Goal: Task Accomplishment & Management: Use online tool/utility

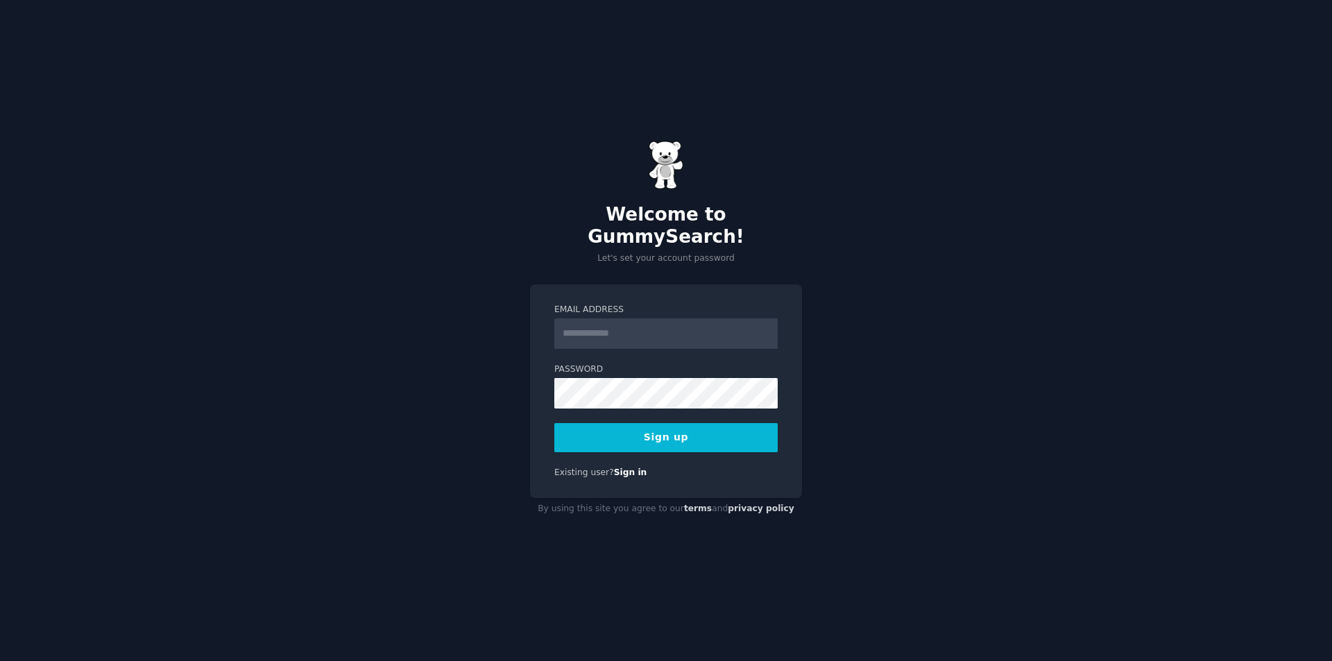
click at [771, 321] on span at bounding box center [770, 322] width 11 height 11
type input "**********"
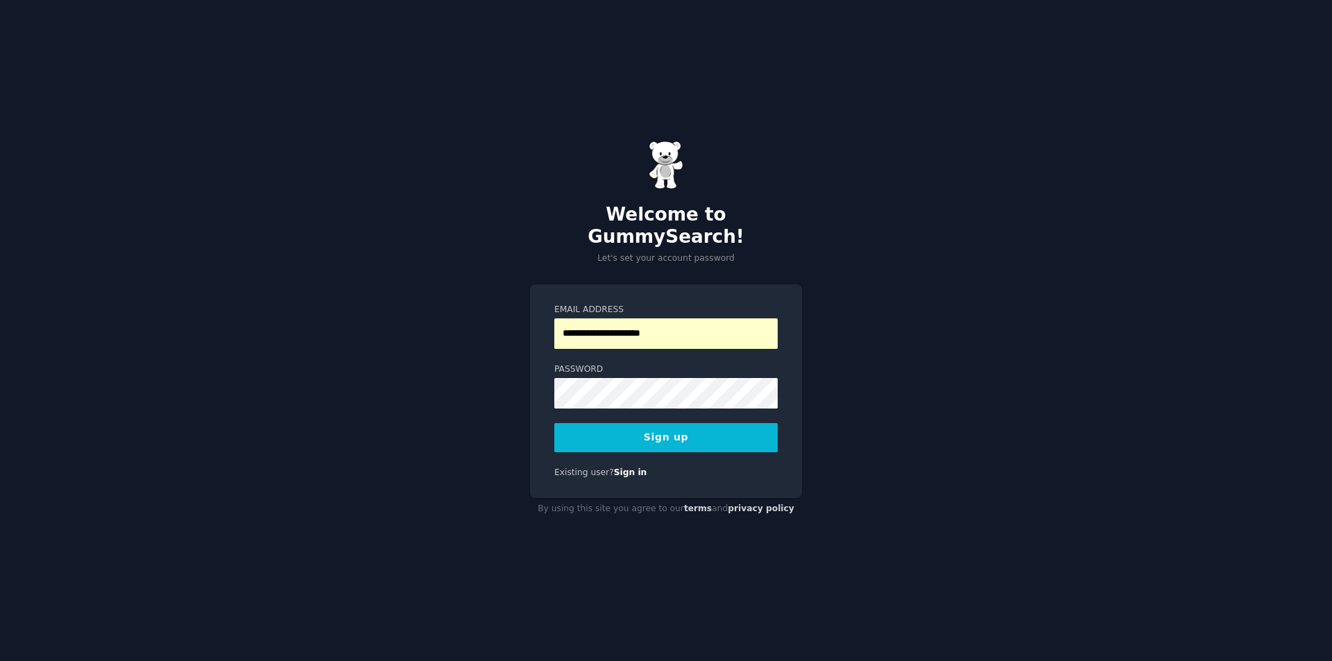
click at [771, 386] on span at bounding box center [770, 382] width 11 height 11
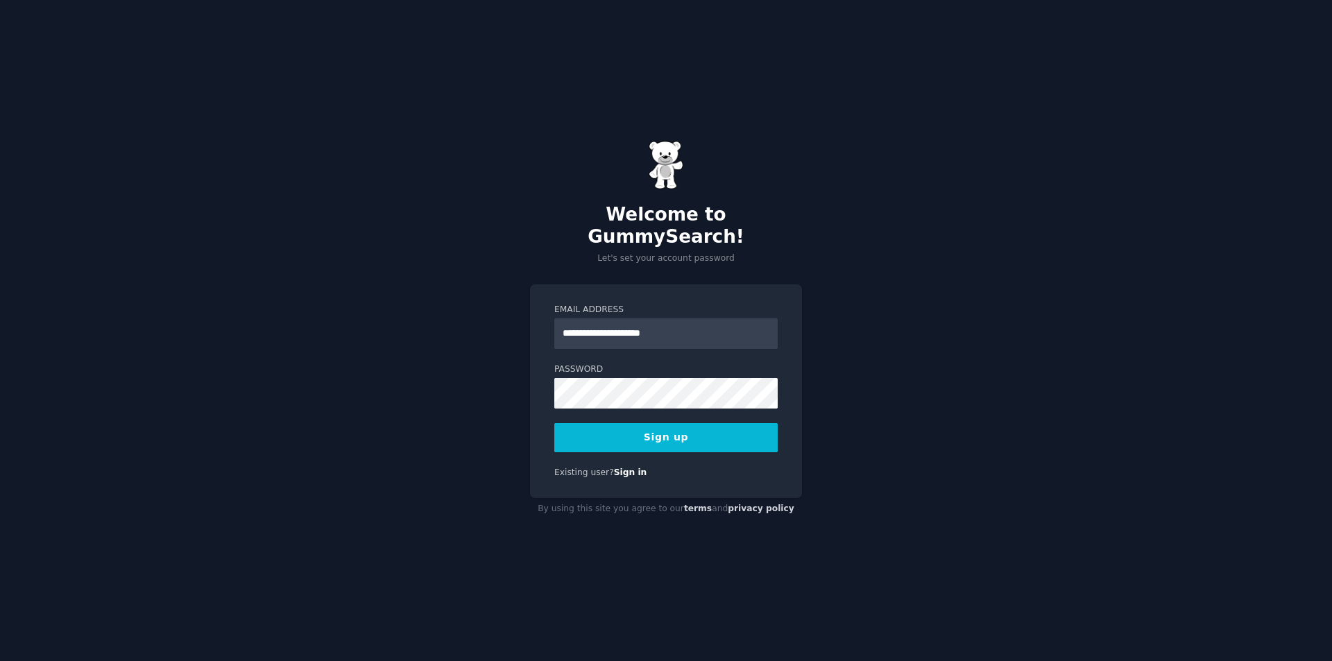
click at [698, 423] on button "Sign up" at bounding box center [665, 437] width 223 height 29
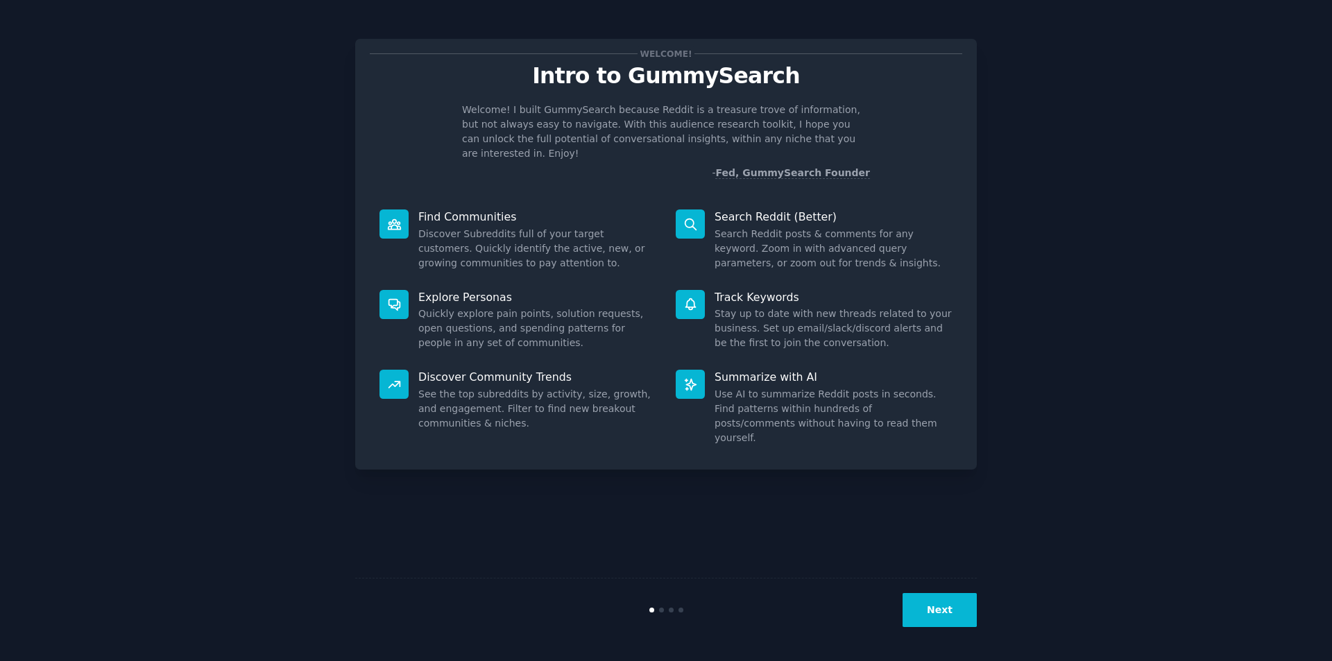
click at [947, 609] on button "Next" at bounding box center [940, 610] width 74 height 34
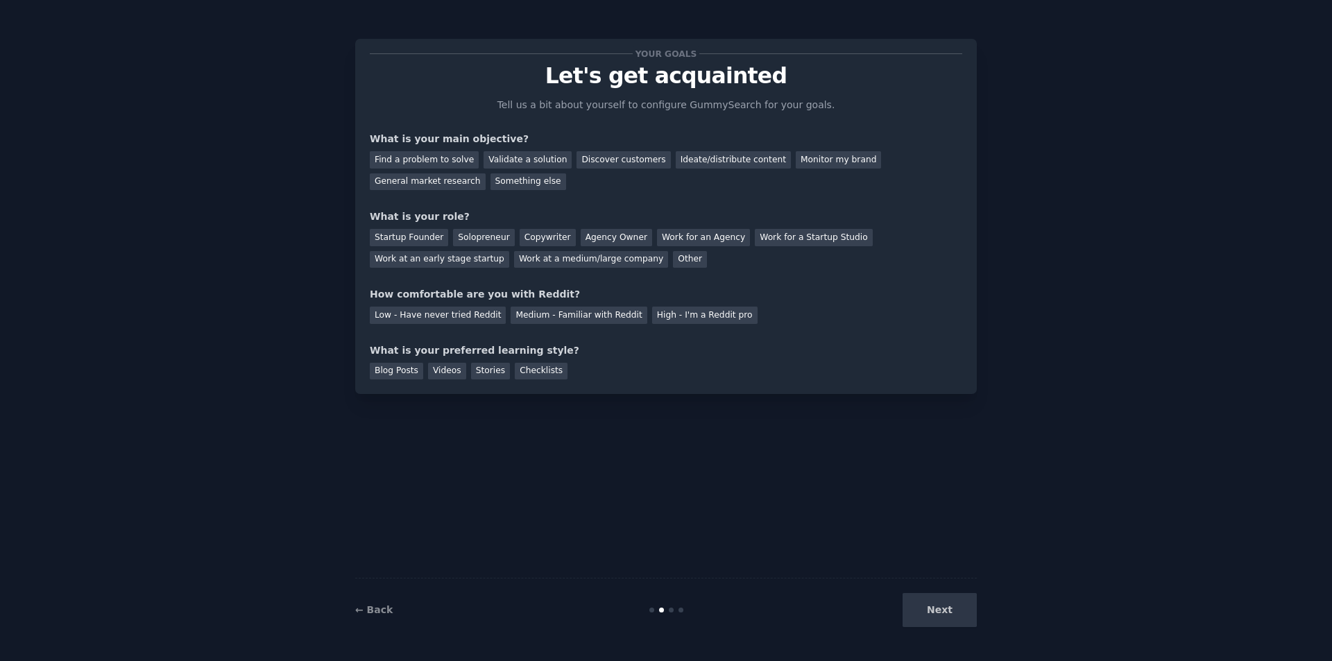
click at [572, 307] on div "Medium - Familiar with Reddit" at bounding box center [579, 315] width 136 height 17
click at [813, 158] on div "Monitor my brand" at bounding box center [838, 159] width 85 height 17
click at [673, 255] on div "Other" at bounding box center [690, 259] width 34 height 17
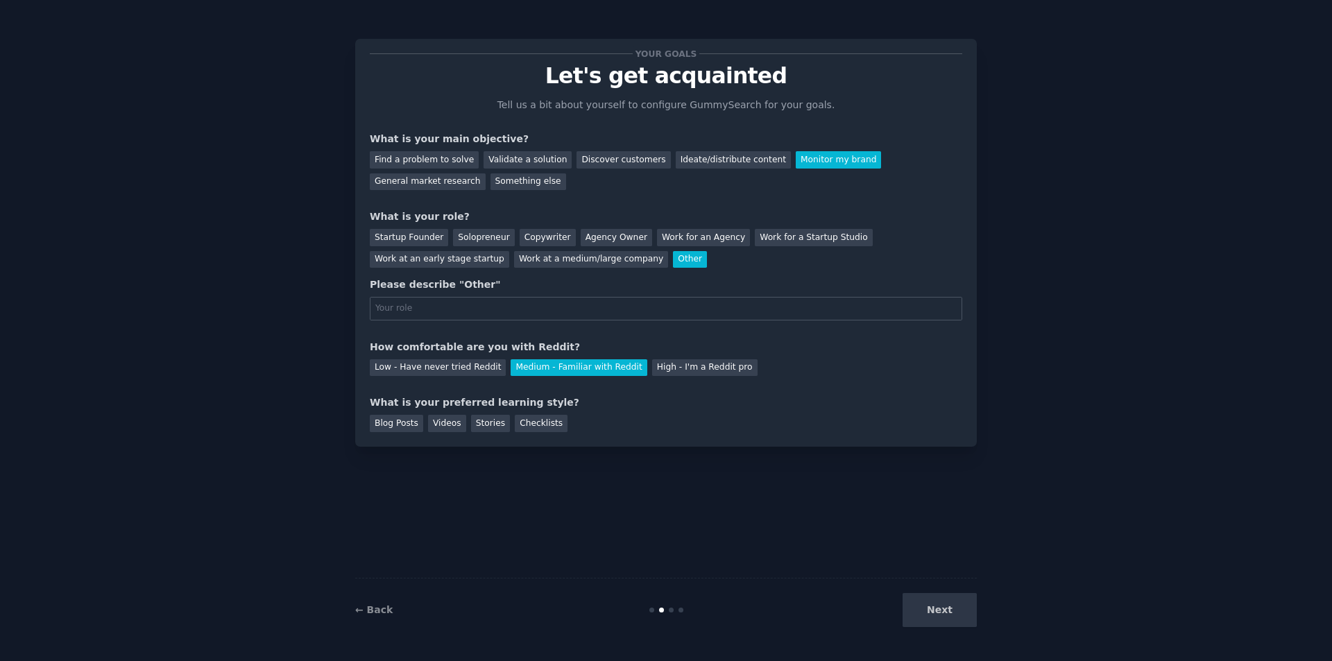
click at [520, 424] on div "Checklists" at bounding box center [541, 423] width 53 height 17
click at [942, 607] on div "Next" at bounding box center [873, 610] width 207 height 34
click at [462, 297] on input "text" at bounding box center [666, 309] width 593 height 24
type input "consultant"
click at [923, 607] on button "Next" at bounding box center [940, 610] width 74 height 34
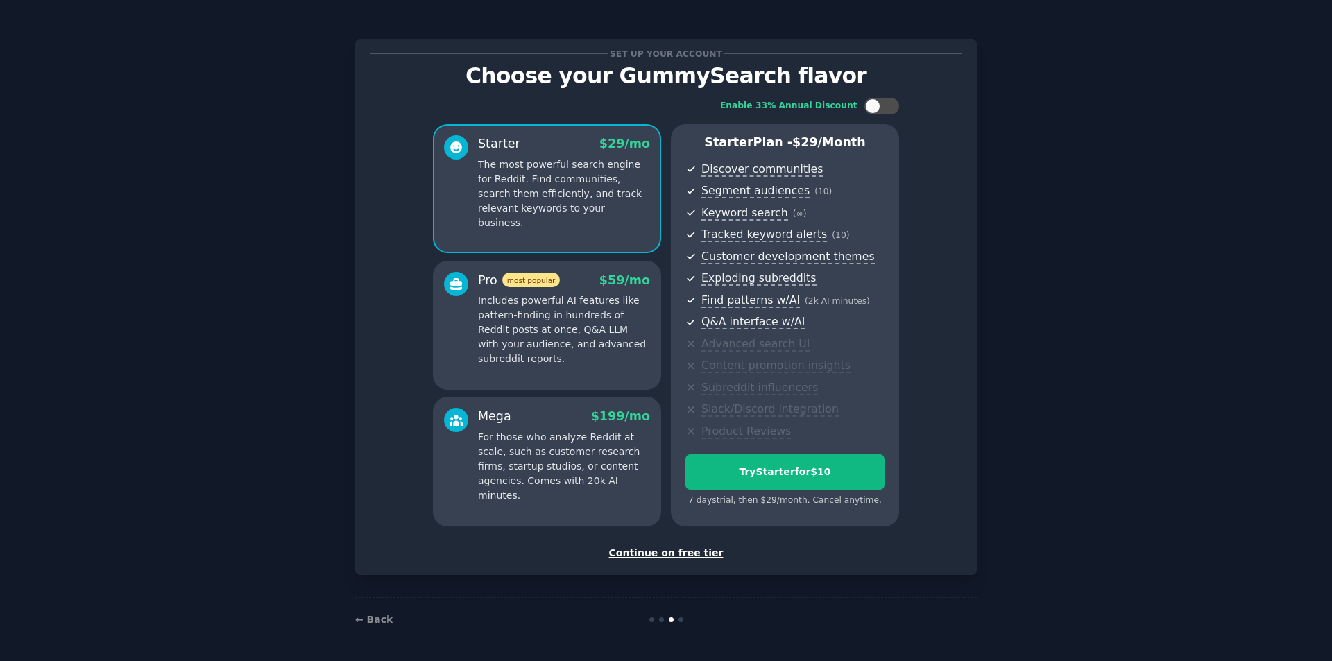
click at [683, 554] on div "Continue on free tier" at bounding box center [666, 553] width 593 height 15
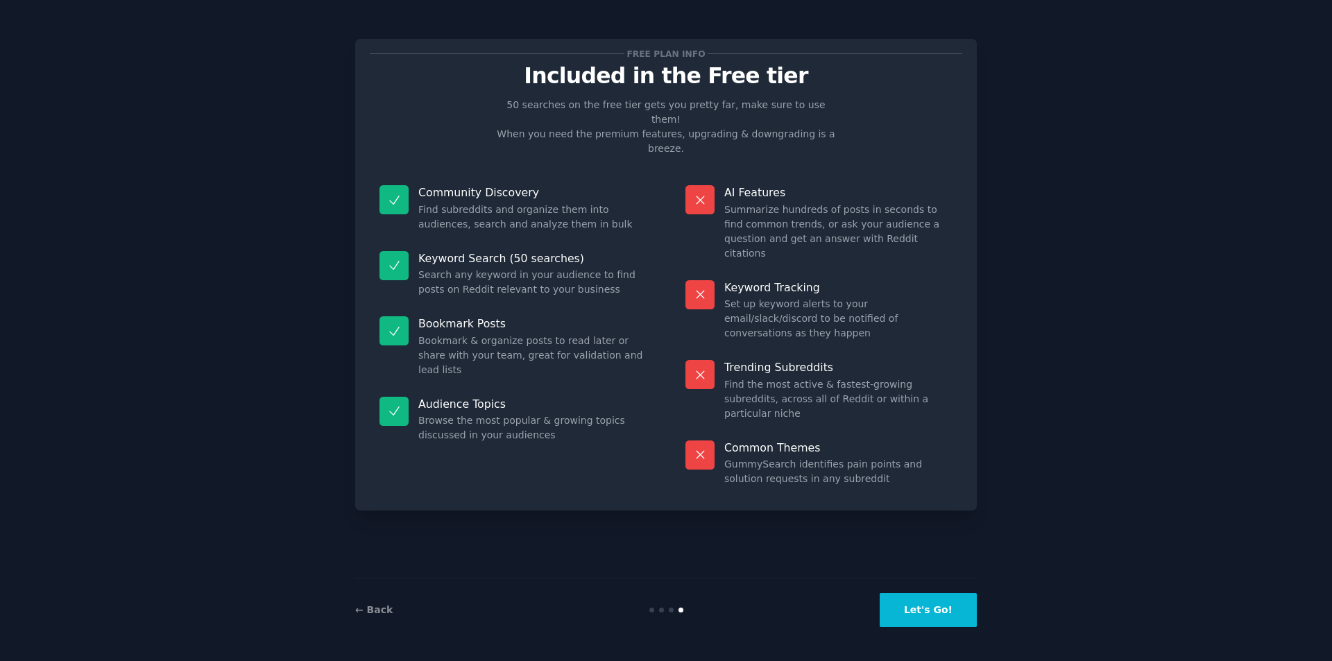
click at [950, 611] on button "Let's Go!" at bounding box center [928, 610] width 97 height 34
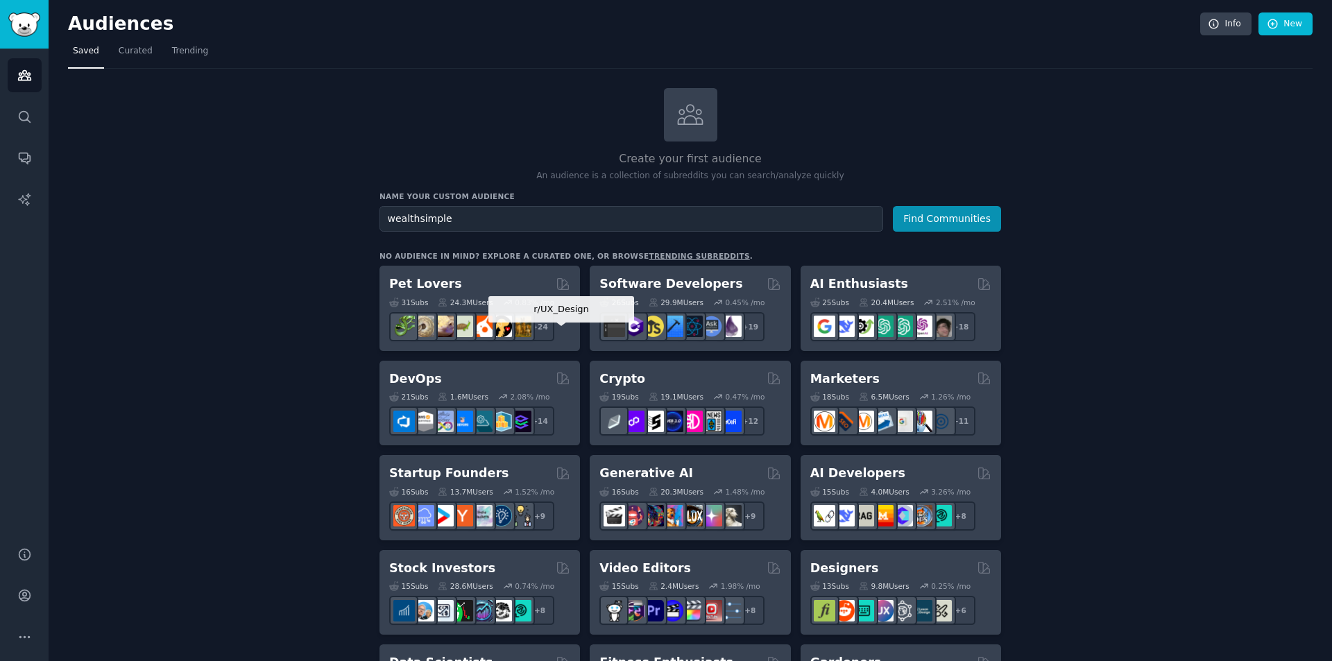
type input "wealthsimple"
click at [893, 206] on button "Find Communities" at bounding box center [947, 219] width 108 height 26
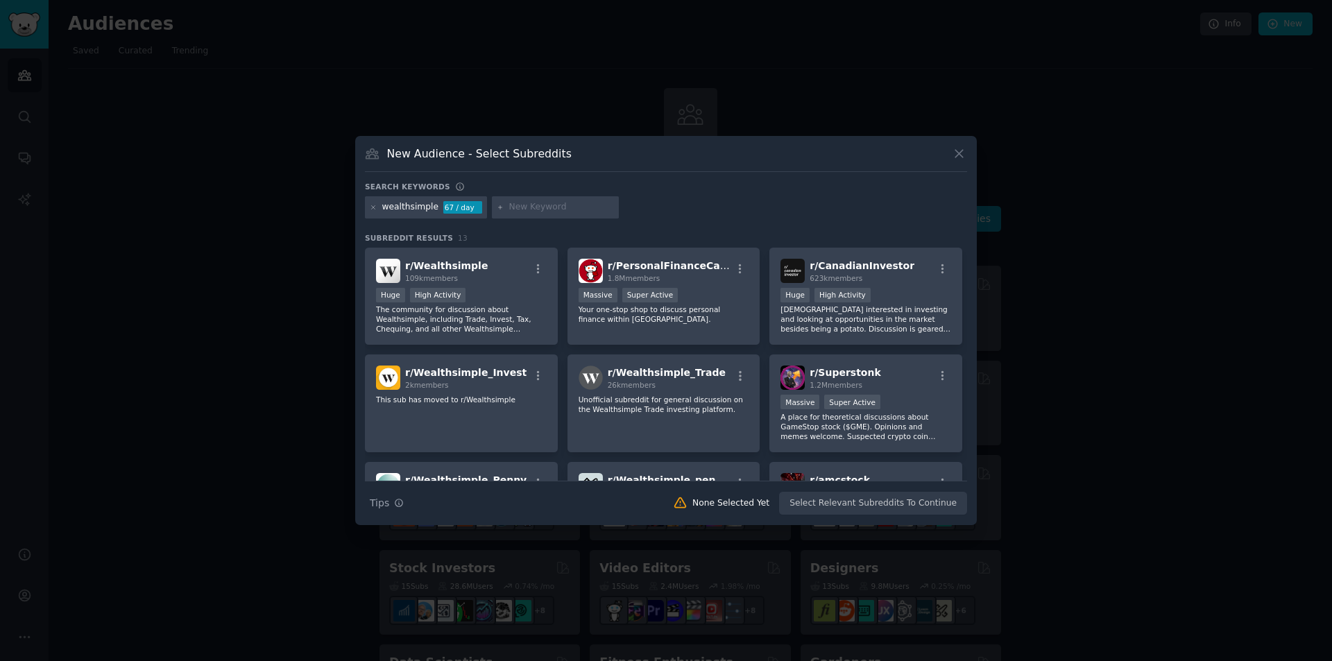
click at [515, 296] on div "Huge High Activity" at bounding box center [461, 296] width 171 height 17
click at [940, 507] on button "Create Audience" at bounding box center [922, 504] width 92 height 24
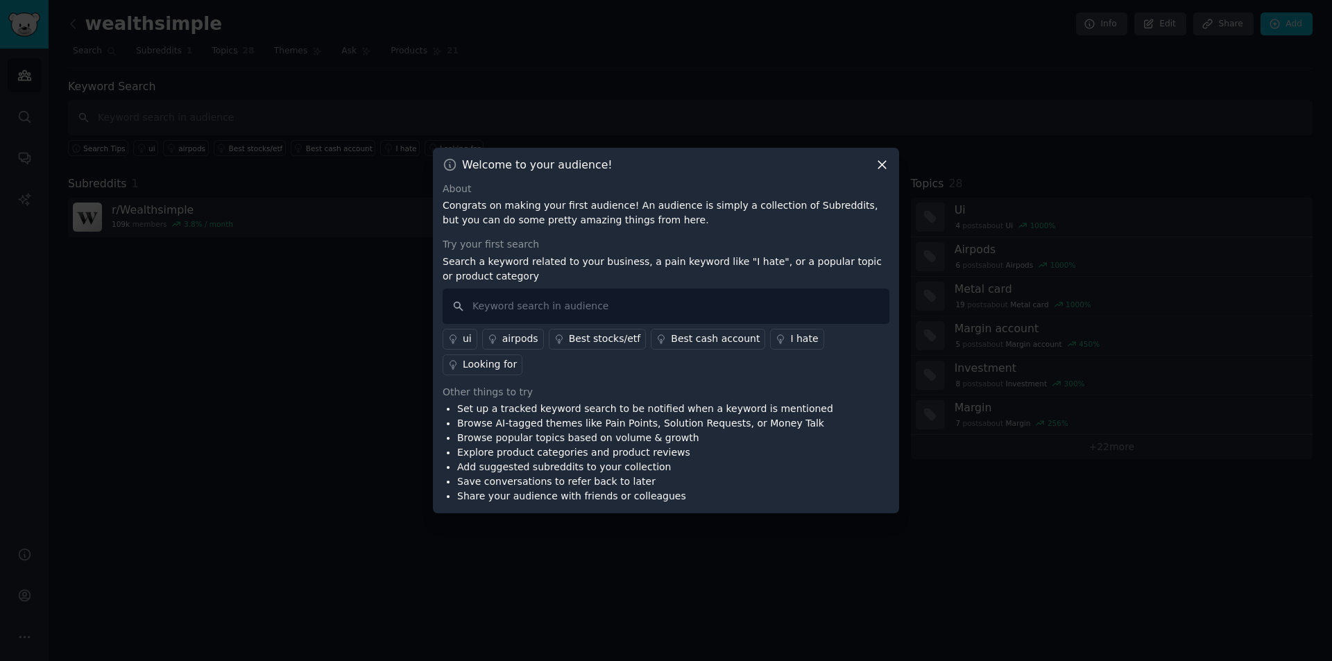
click at [879, 172] on icon at bounding box center [882, 165] width 15 height 15
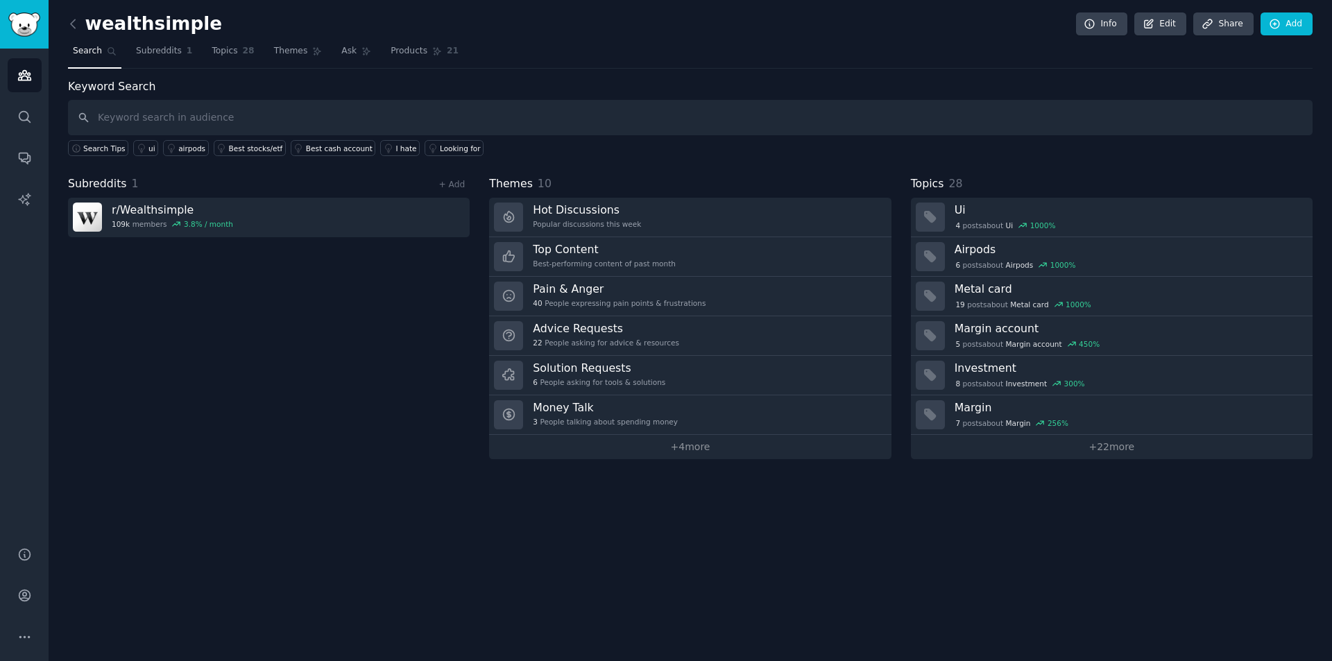
click at [160, 47] on span "Subreddits" at bounding box center [159, 51] width 46 height 12
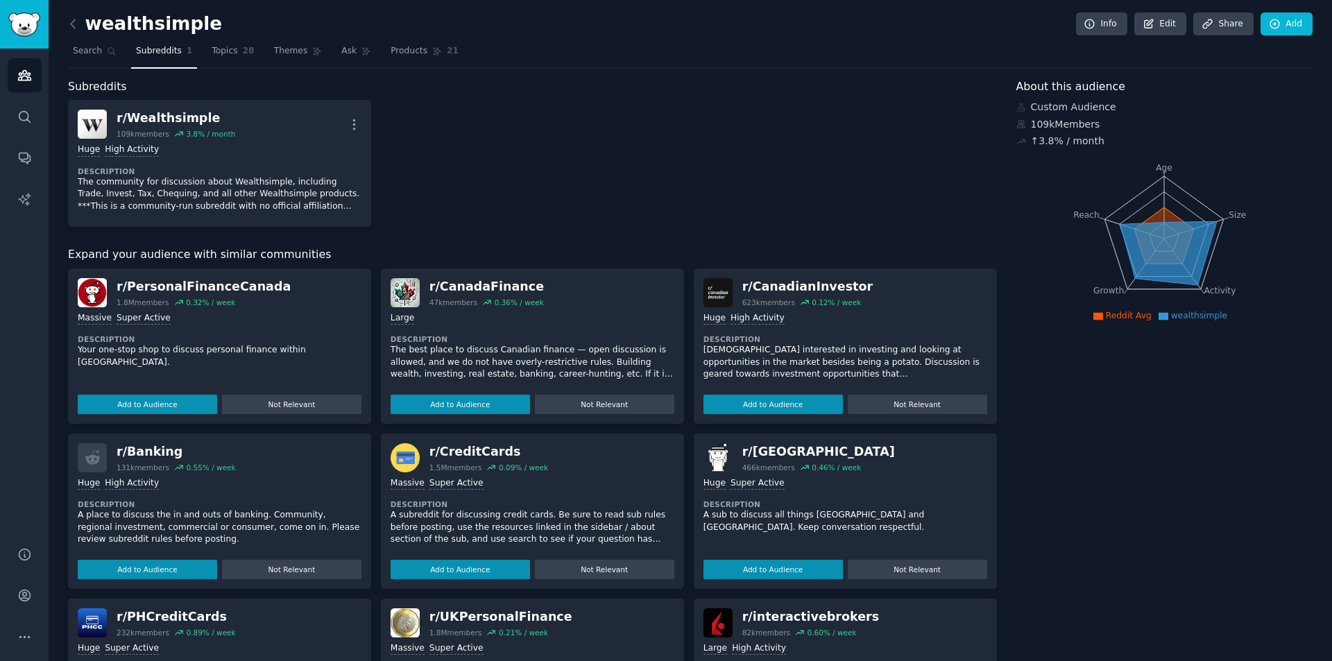
click at [189, 409] on button "Add to Audience" at bounding box center [147, 404] width 139 height 19
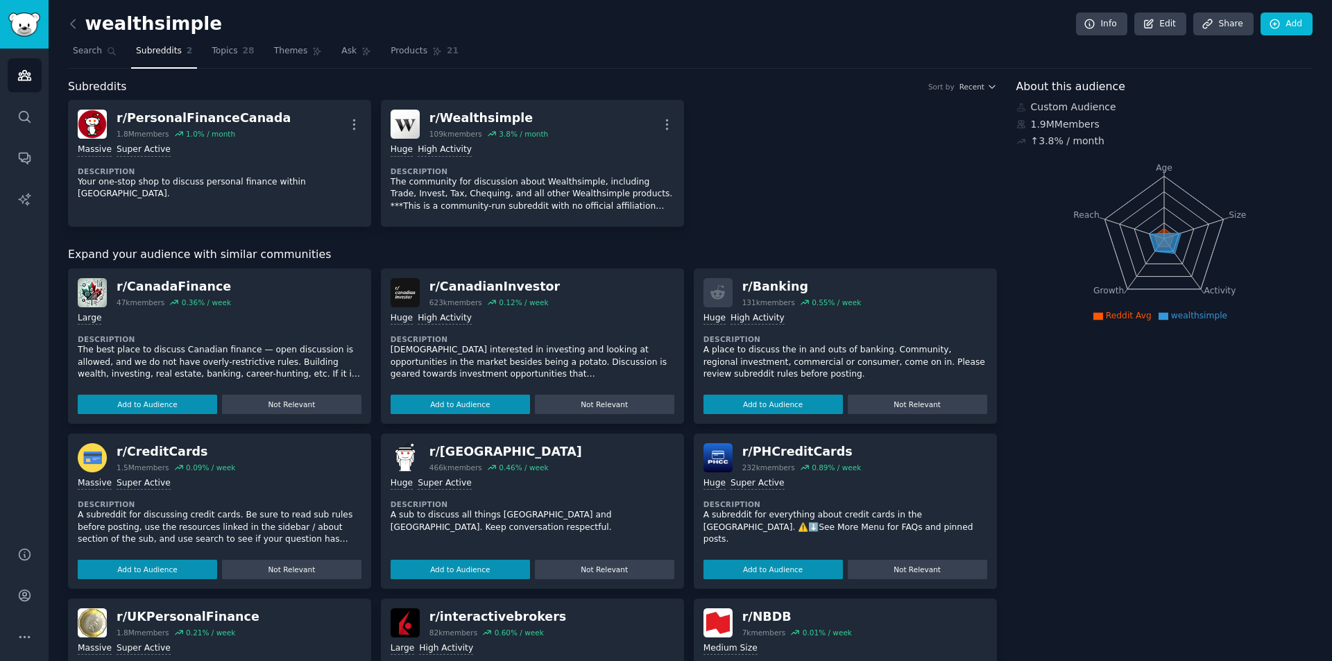
click at [189, 409] on button "Add to Audience" at bounding box center [147, 404] width 139 height 19
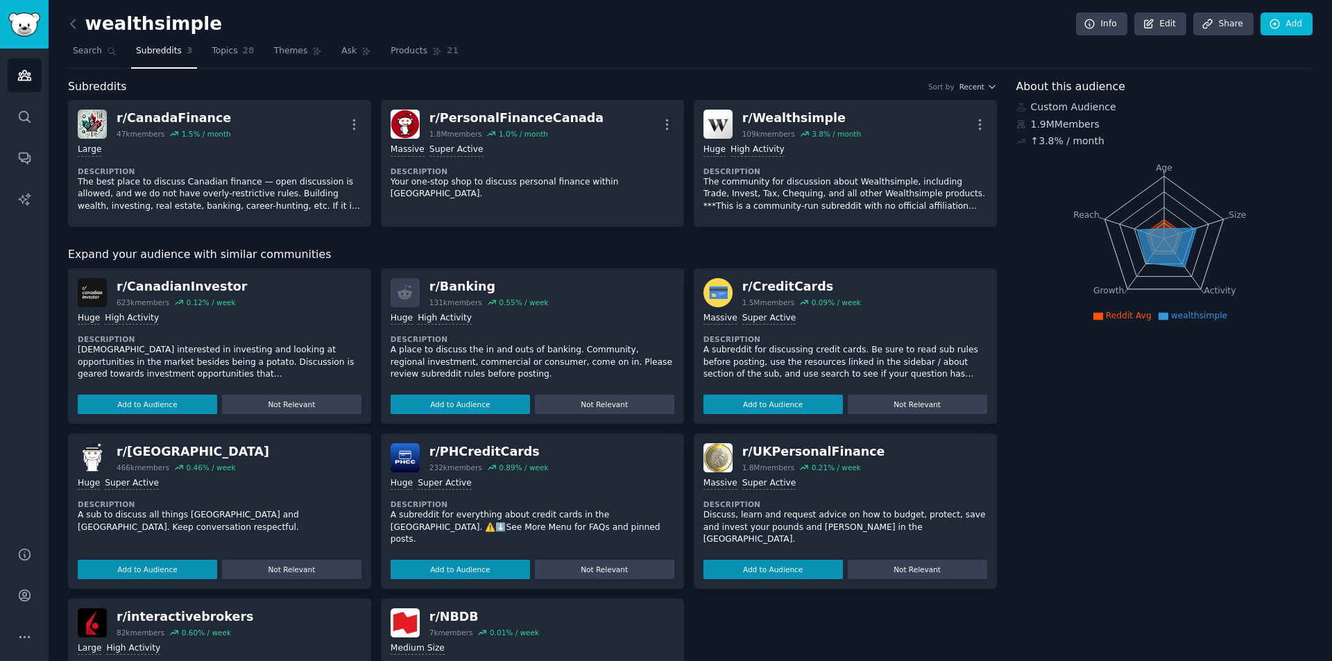
click at [176, 405] on button "Add to Audience" at bounding box center [147, 404] width 139 height 19
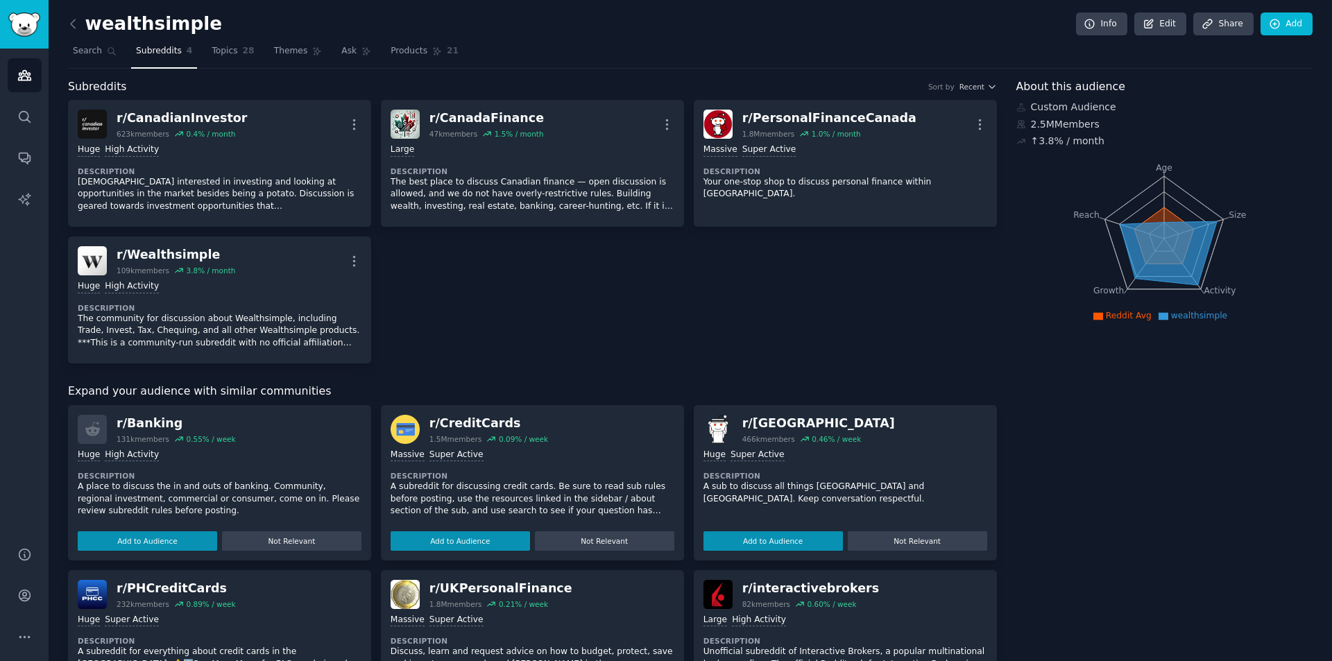
click at [93, 59] on link "Search" at bounding box center [94, 54] width 53 height 28
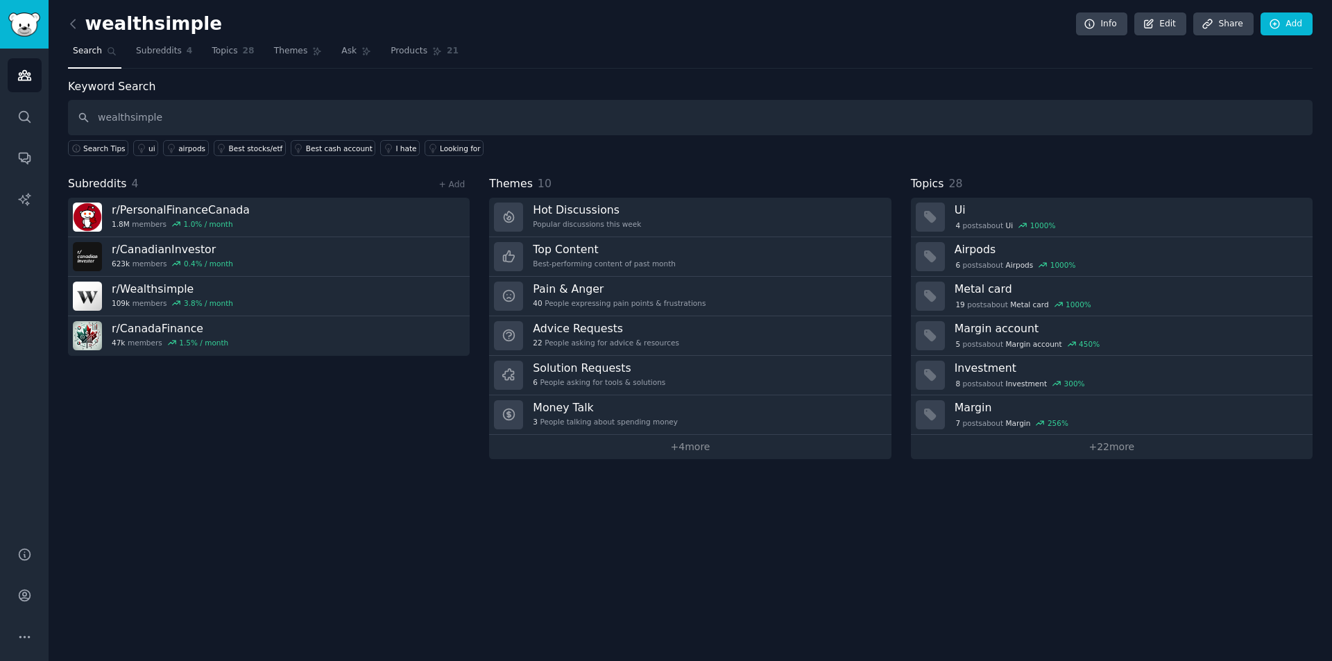
type input "wealthsimple"
click at [307, 117] on input "text" at bounding box center [690, 117] width 1245 height 35
type input "customer service"
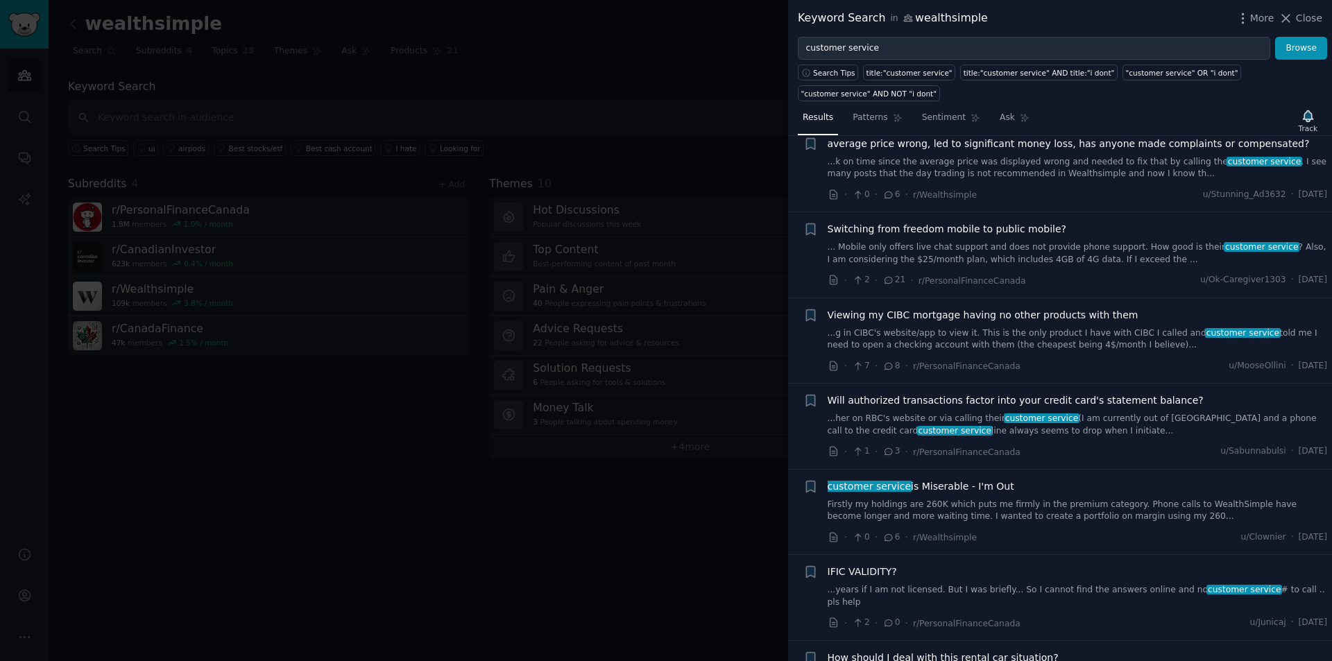
scroll to position [486, 0]
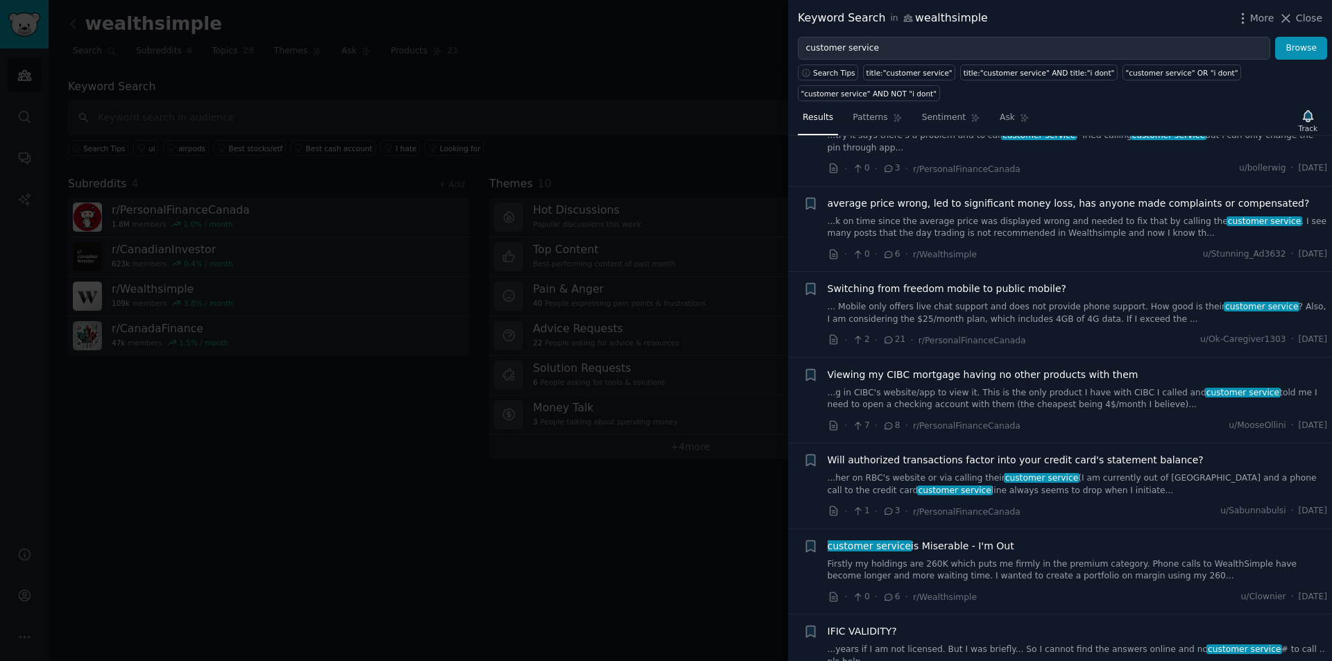
click at [1001, 216] on link "...k on time since the average price was displayed wrong and needed to fix that…" at bounding box center [1078, 228] width 500 height 24
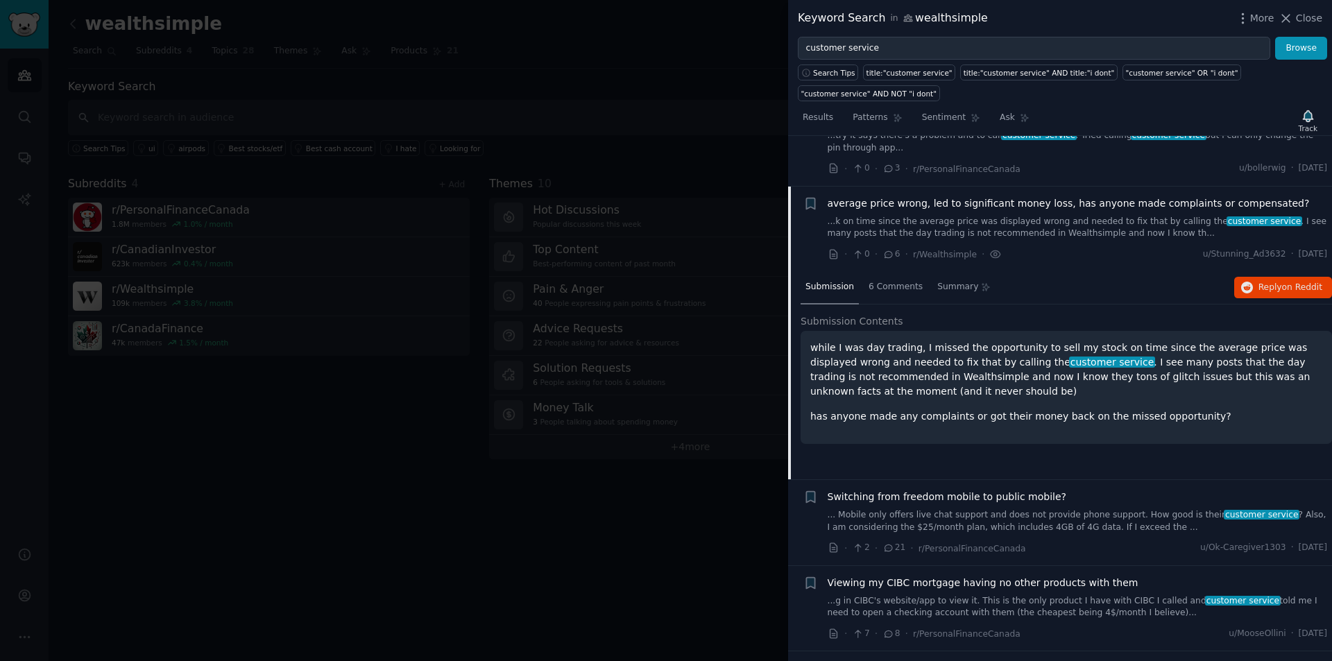
scroll to position [524, 0]
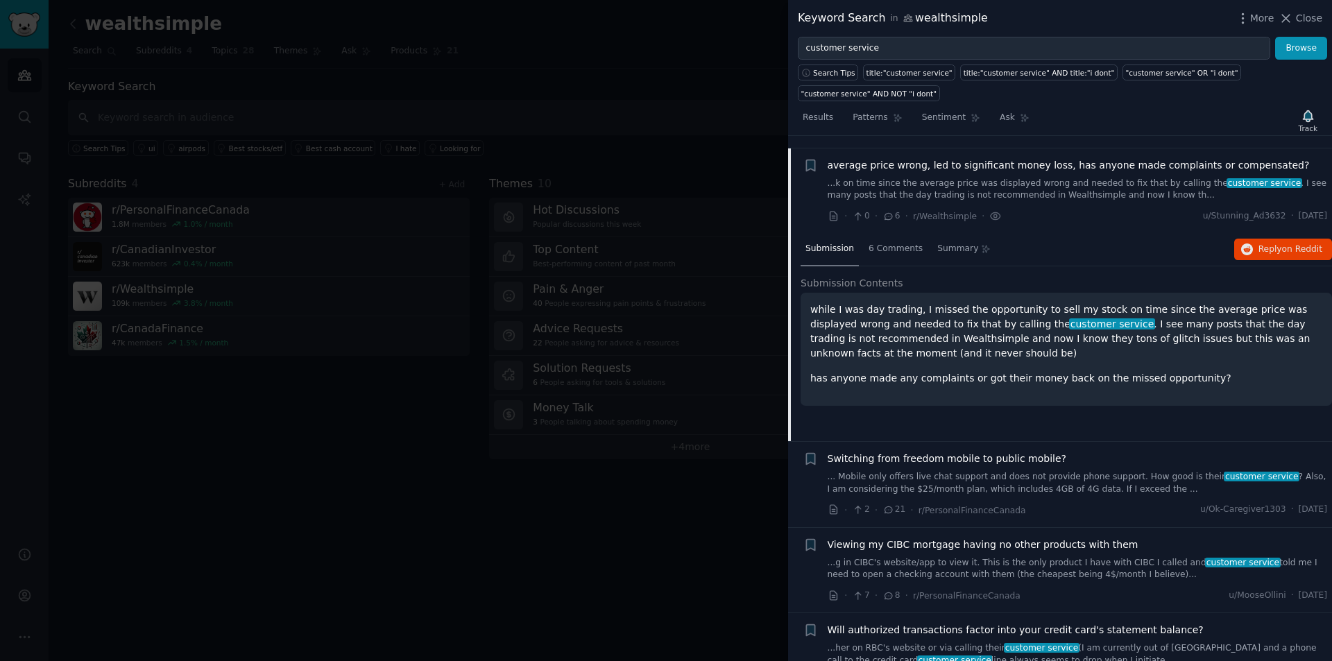
click at [972, 28] on div "Keyword Search in wealthsimple More Close" at bounding box center [1060, 18] width 544 height 37
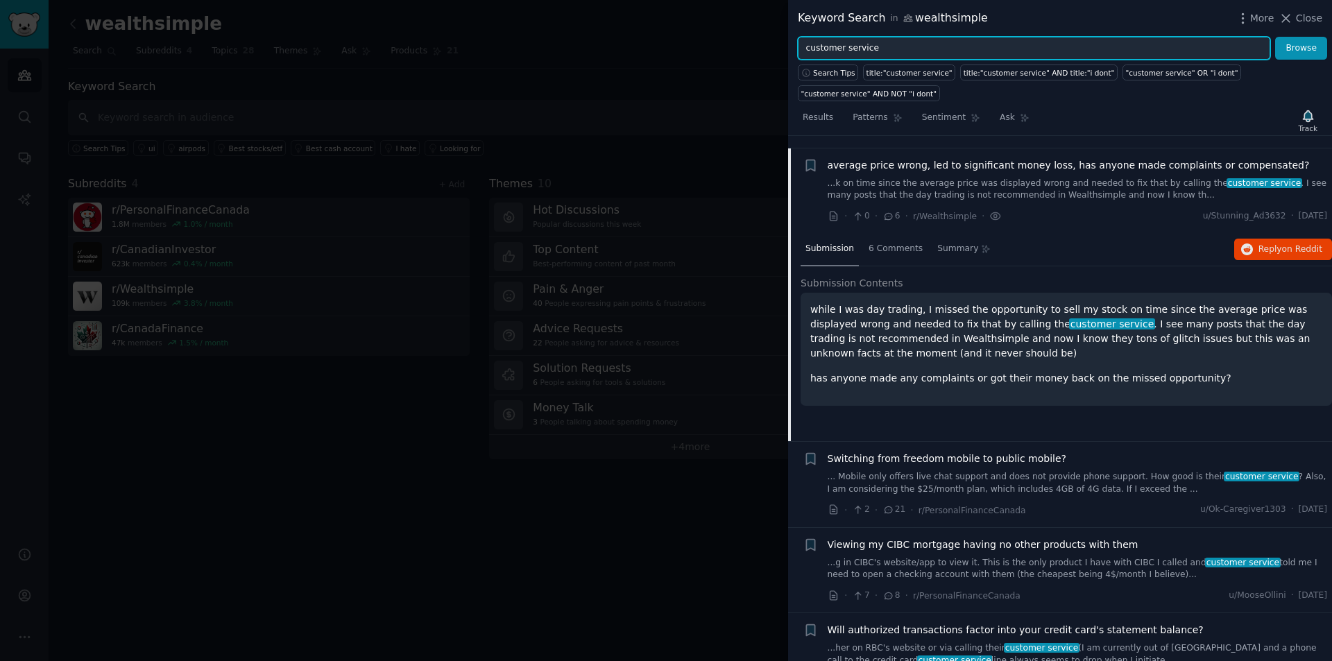
click at [967, 42] on input "customer service" at bounding box center [1034, 49] width 473 height 24
drag, startPoint x: 967, startPoint y: 42, endPoint x: 765, endPoint y: 25, distance: 202.0
click at [765, 25] on div "Keyword Search in wealthsimple More Close customer service Browse Search Tips t…" at bounding box center [666, 330] width 1332 height 661
paste input "Ya, not naming names, -uh-huh- KoHo - structures it as a SUBSCRIPTION 😂 so like…"
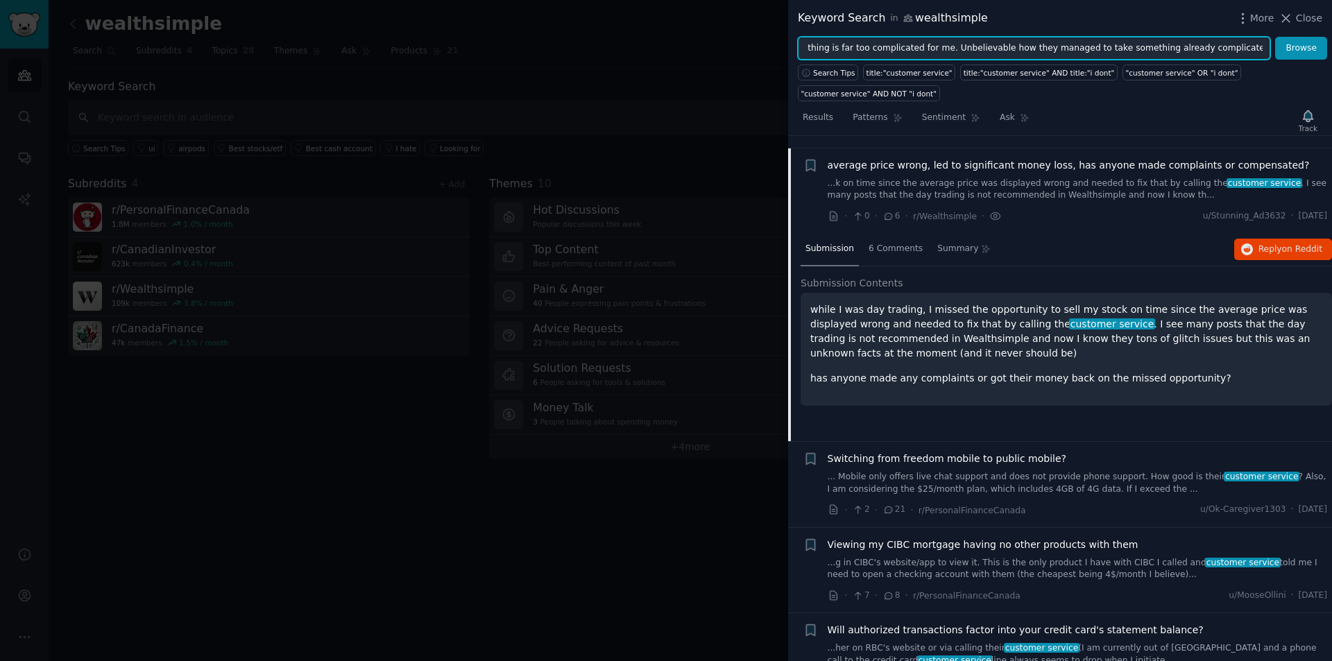
type input "Ya, not naming names, -uh-huh- KoHo - structures it as a SUBSCRIPTION 😂 so like…"
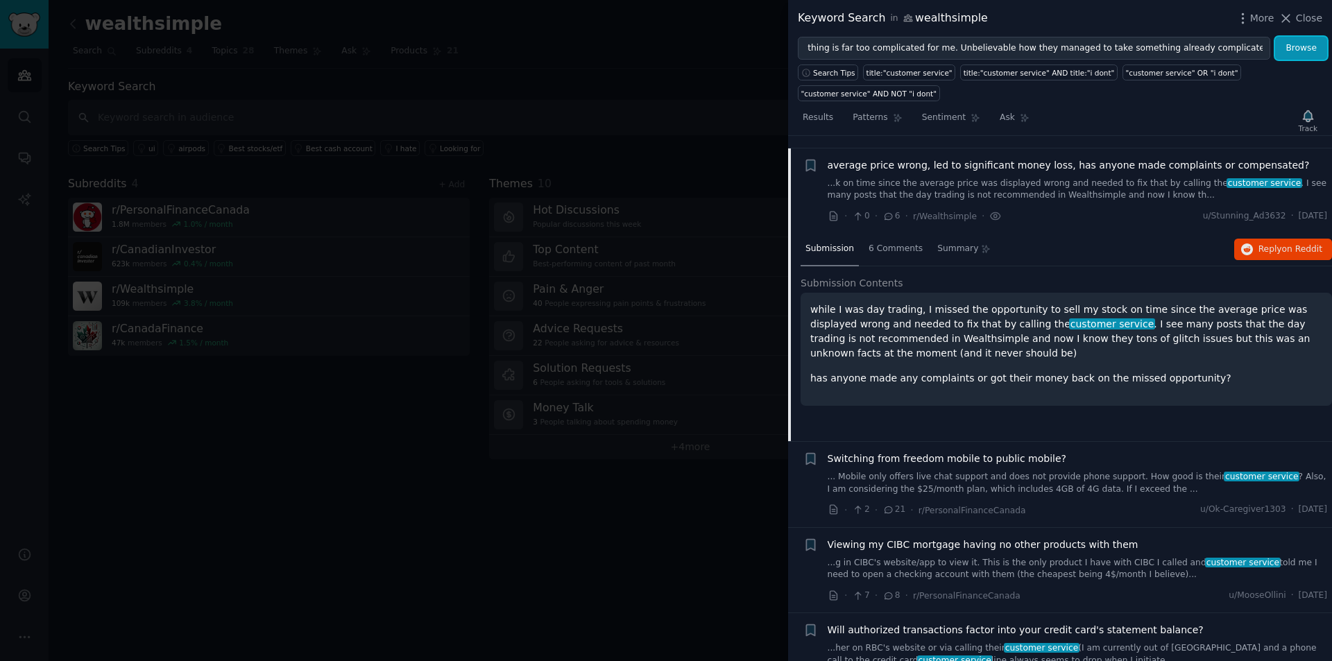
click at [1305, 57] on button "Browse" at bounding box center [1302, 49] width 52 height 24
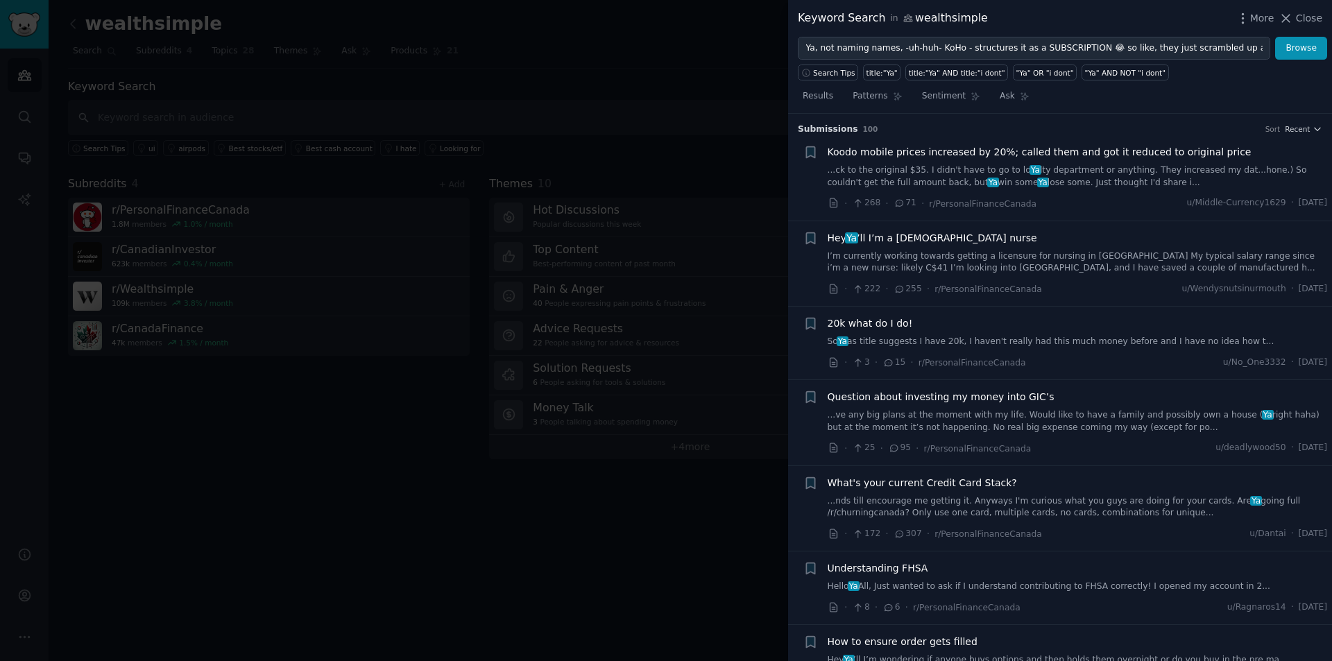
click at [1054, 328] on div "20k what do I do!" at bounding box center [1078, 323] width 500 height 15
click at [1024, 344] on link "So Ya as title suggests I have 20k, I haven't really had this much money before…" at bounding box center [1078, 342] width 500 height 12
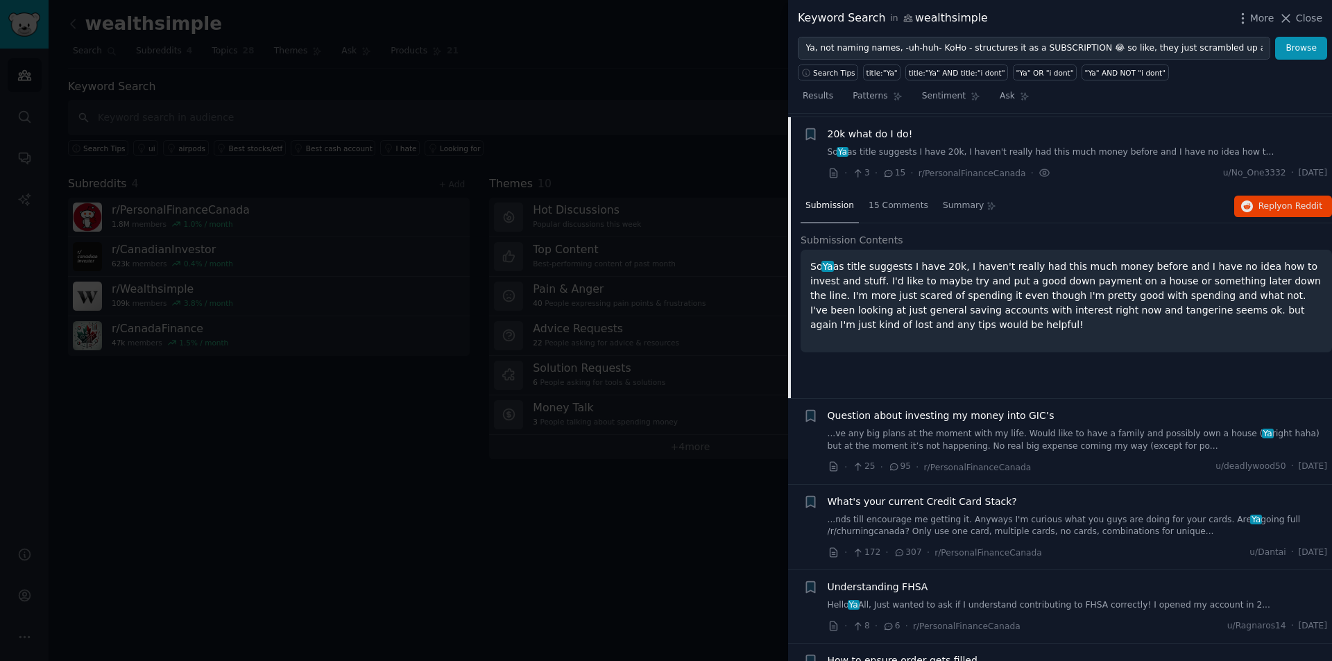
scroll to position [194, 0]
